Goal: Subscribe to service/newsletter

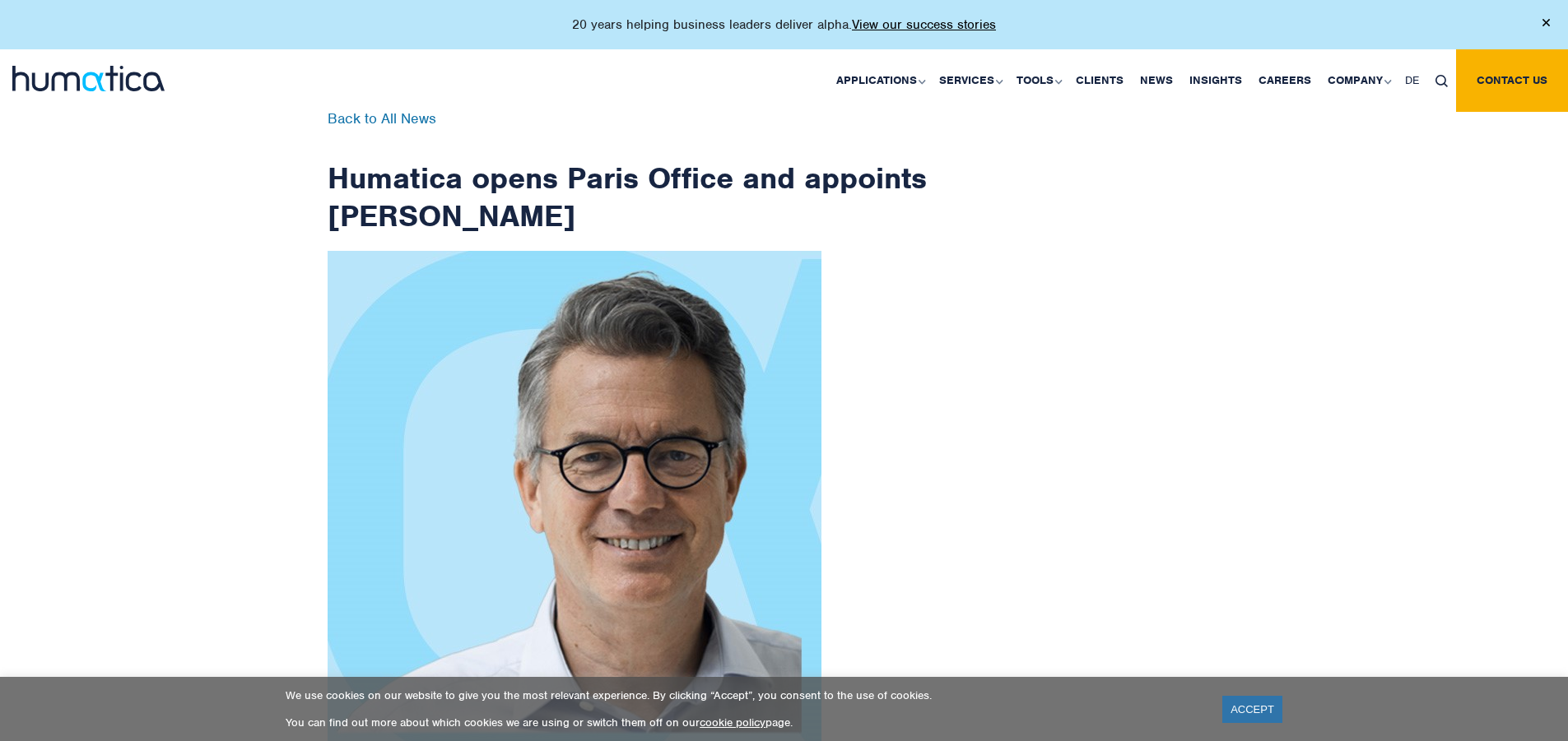
scroll to position [2624, 0]
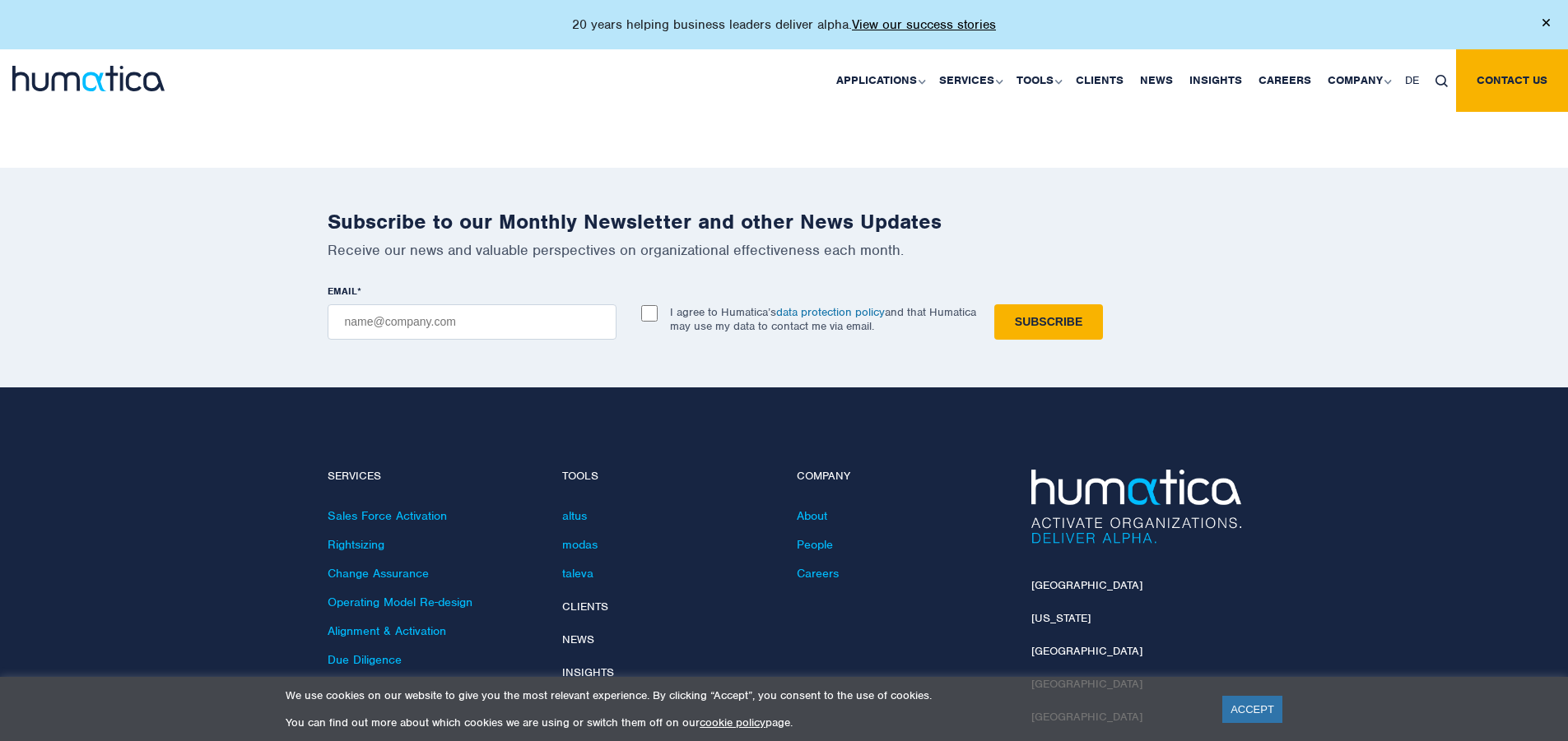
checkbox input "true"
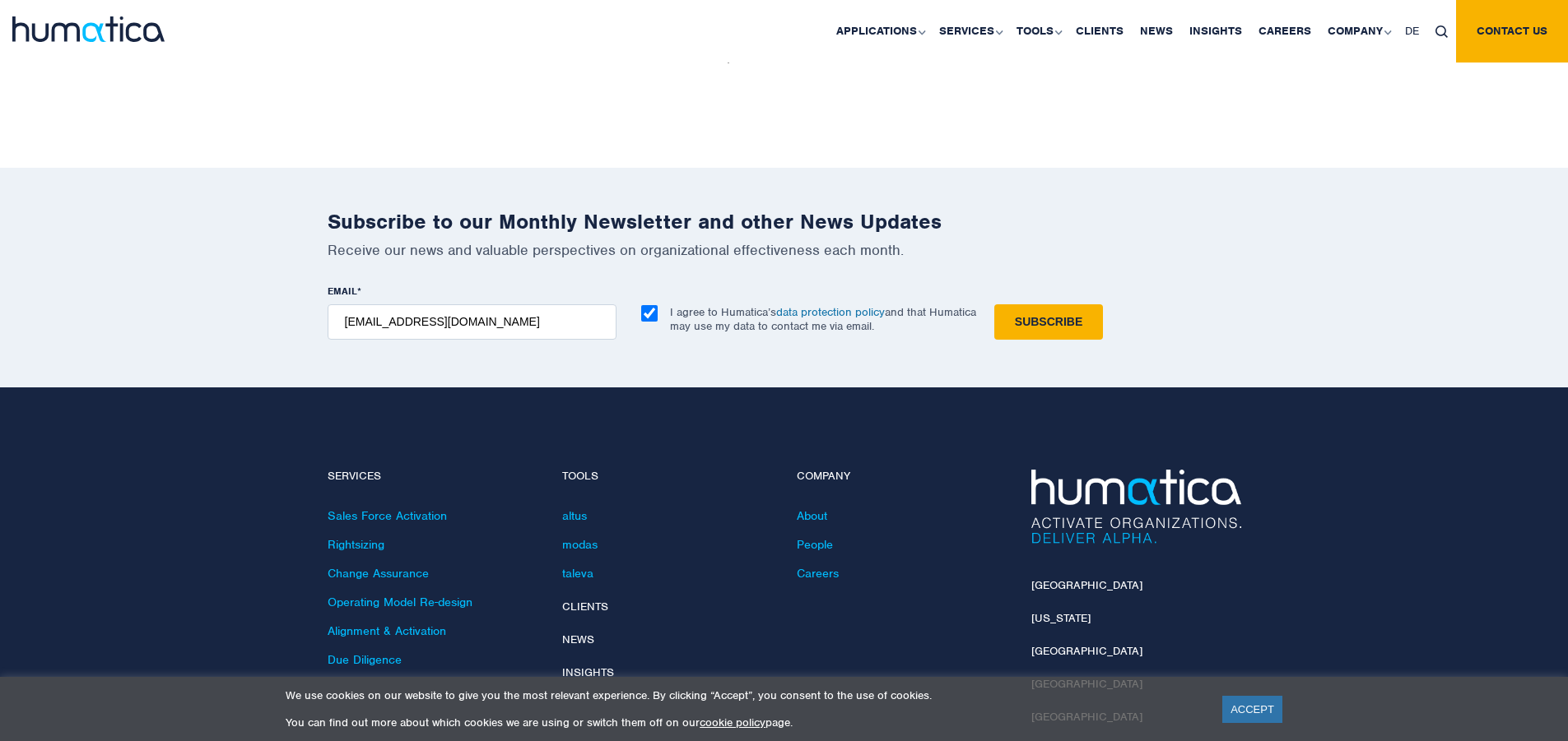
type input "[EMAIL_ADDRESS][DOMAIN_NAME]"
click at [994, 304] on input "Subscribe" at bounding box center [1048, 321] width 109 height 35
